Goal: Information Seeking & Learning: Find specific fact

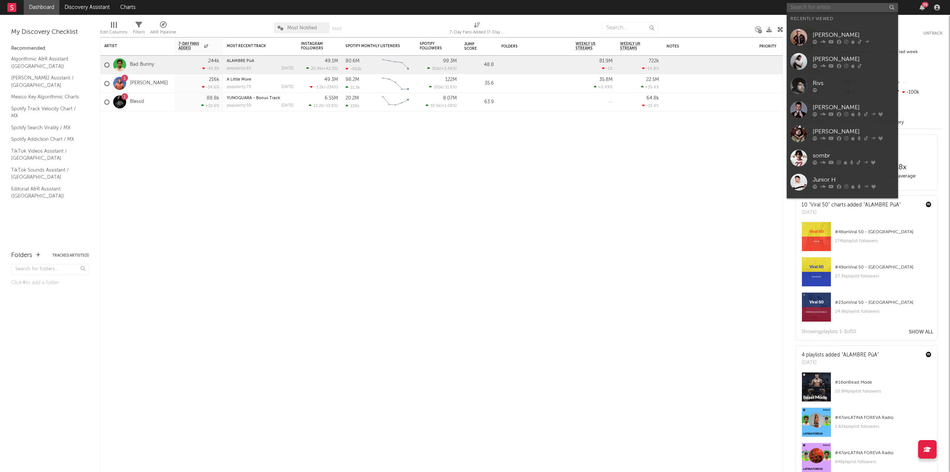
click at [867, 9] on input "text" at bounding box center [842, 7] width 111 height 9
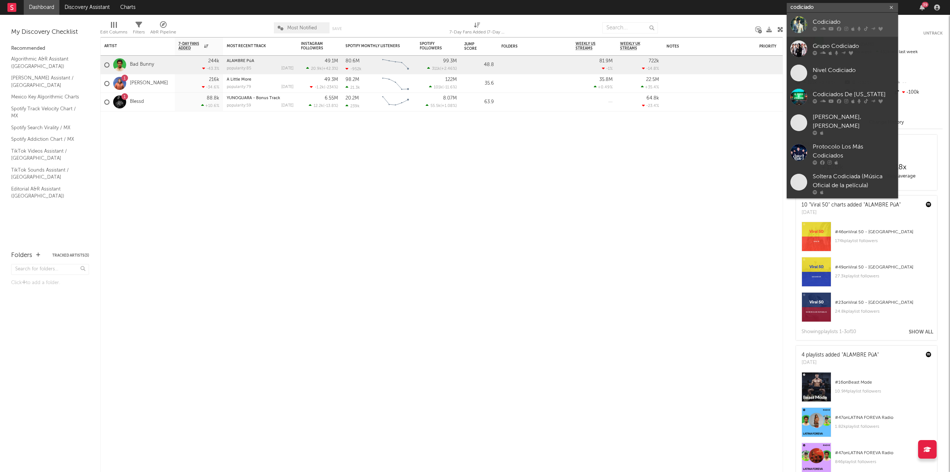
type input "codiciado"
click at [838, 24] on div "Codiciado" at bounding box center [854, 22] width 82 height 9
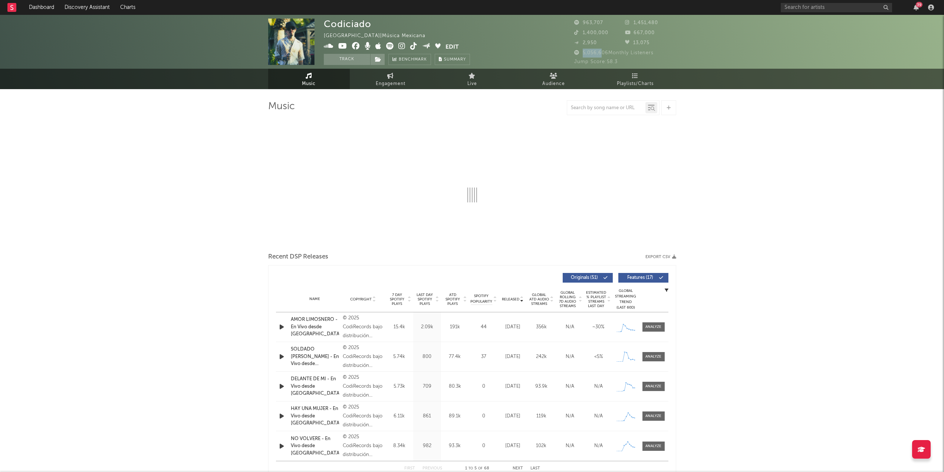
click at [603, 55] on span "5,056,606 Monthly Listeners" at bounding box center [613, 52] width 79 height 5
select select "6m"
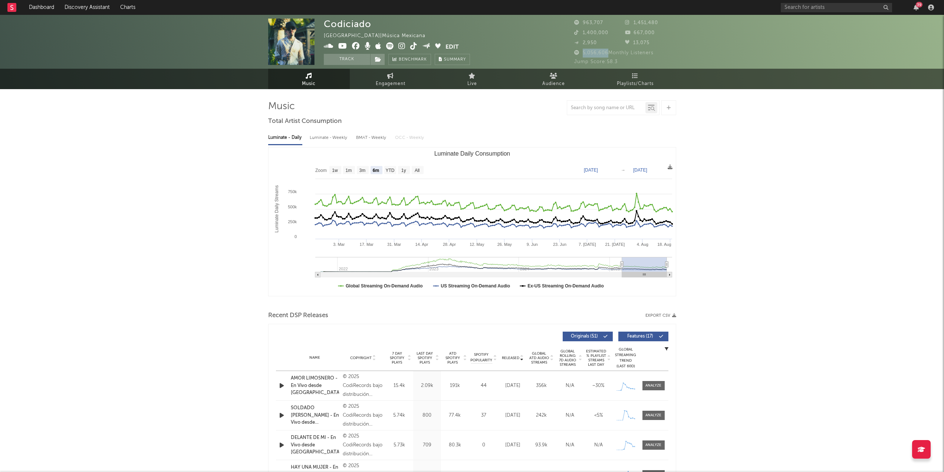
drag, startPoint x: 609, startPoint y: 52, endPoint x: 582, endPoint y: 52, distance: 26.7
click at [582, 52] on span "5,056,606 Monthly Listeners" at bounding box center [613, 52] width 79 height 5
copy span "5,056,606"
drag, startPoint x: 609, startPoint y: 33, endPoint x: 583, endPoint y: 36, distance: 26.6
click at [583, 36] on div "1,400,000" at bounding box center [599, 33] width 51 height 9
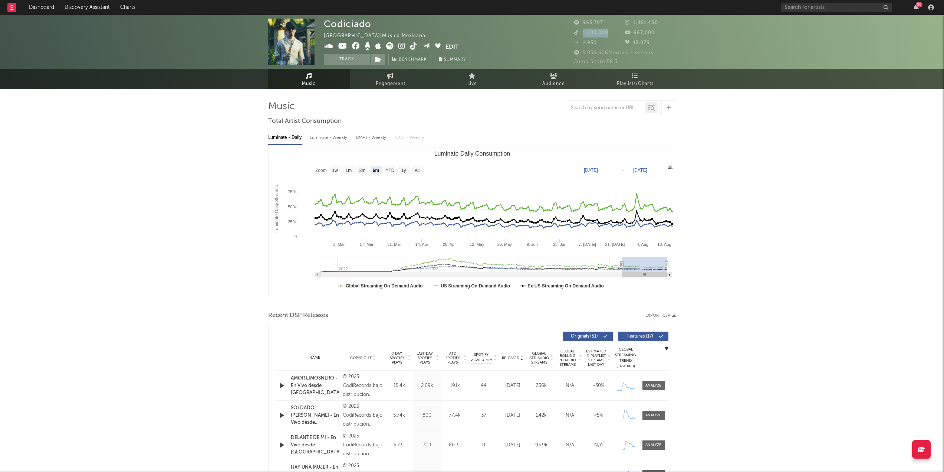
copy span "1,400,000"
drag, startPoint x: 633, startPoint y: 21, endPoint x: 670, endPoint y: 26, distance: 36.7
click at [670, 26] on div "1,451,480" at bounding box center [650, 23] width 51 height 9
copy span "1,451,480"
drag, startPoint x: 633, startPoint y: 32, endPoint x: 660, endPoint y: 33, distance: 27.1
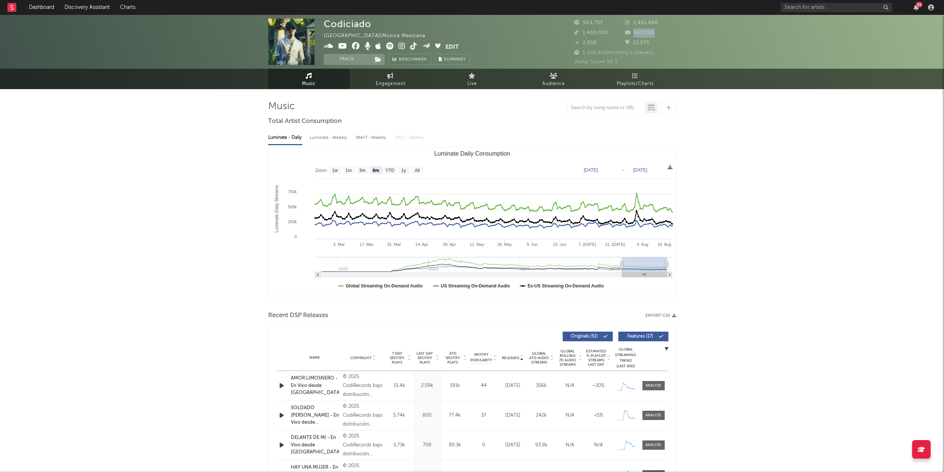
click at [660, 33] on div "667,000" at bounding box center [650, 33] width 51 height 9
copy span "667,000"
click at [802, 4] on input "text" at bounding box center [836, 7] width 111 height 9
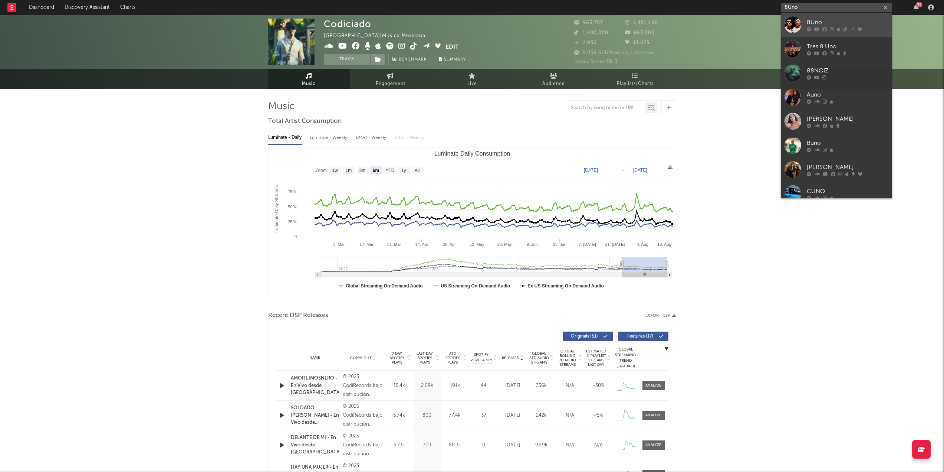
type input "8Uno"
click at [790, 21] on div at bounding box center [793, 24] width 17 height 17
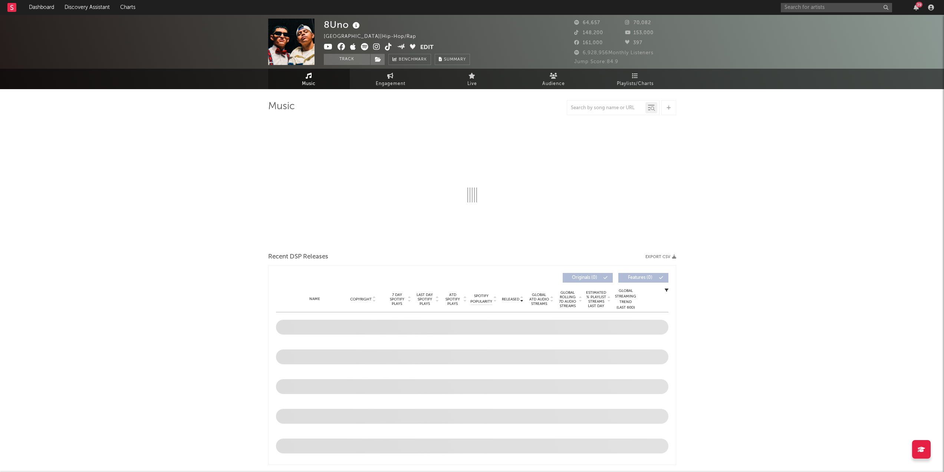
select select "6m"
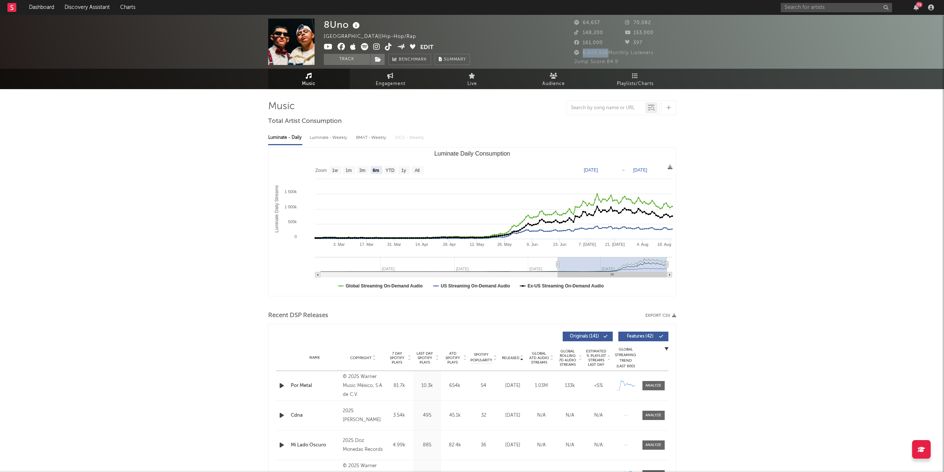
drag, startPoint x: 608, startPoint y: 52, endPoint x: 581, endPoint y: 53, distance: 26.4
click at [581, 53] on span "6,928,956 Monthly Listeners" at bounding box center [613, 52] width 79 height 5
drag, startPoint x: 597, startPoint y: 32, endPoint x: 579, endPoint y: 34, distance: 17.6
click at [579, 34] on div "148,200" at bounding box center [599, 33] width 51 height 9
copy span "148,200"
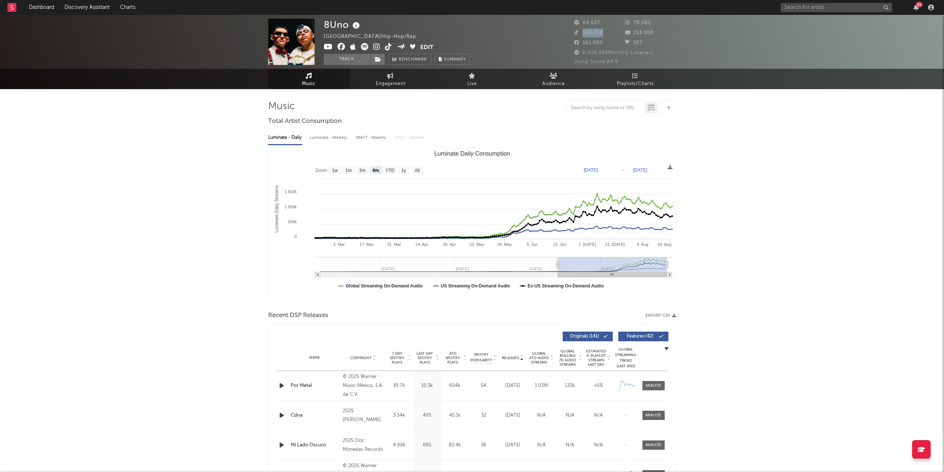
copy span "148,200"
drag, startPoint x: 659, startPoint y: 20, endPoint x: 634, endPoint y: 24, distance: 25.9
click at [634, 24] on div "70,082" at bounding box center [650, 23] width 51 height 9
